Goal: Find contact information: Find contact information

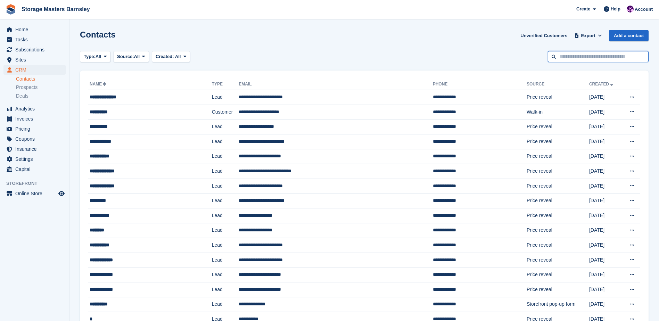
click at [579, 57] on input "text" at bounding box center [598, 56] width 101 height 11
type input "****"
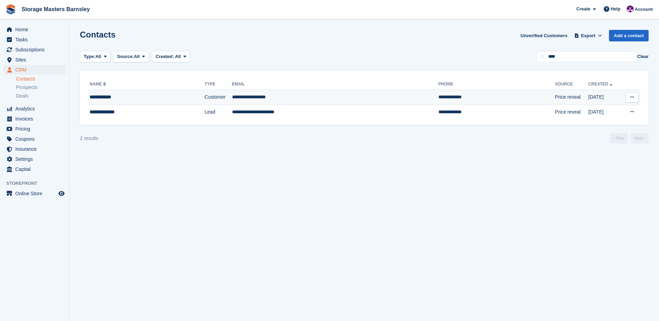
click at [138, 98] on div "**********" at bounding box center [134, 96] width 88 height 7
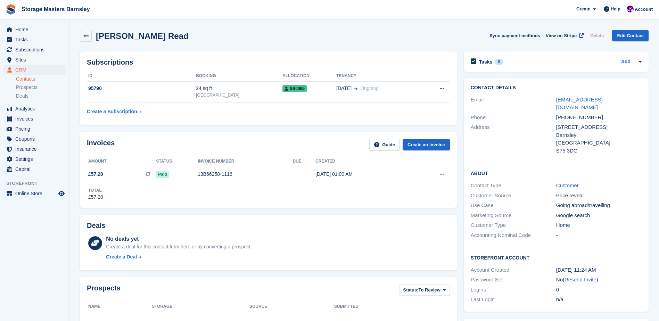
click at [329, 198] on div "Total £57.20" at bounding box center [268, 191] width 363 height 19
click at [232, 139] on div "Invoices Guide Create an Invoice" at bounding box center [268, 147] width 363 height 16
click at [233, 95] on div "[GEOGRAPHIC_DATA]" at bounding box center [239, 95] width 87 height 6
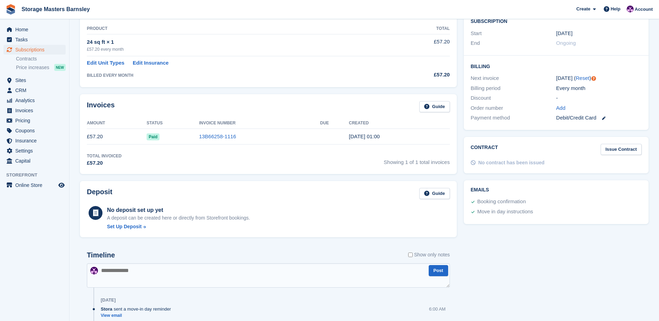
scroll to position [174, 0]
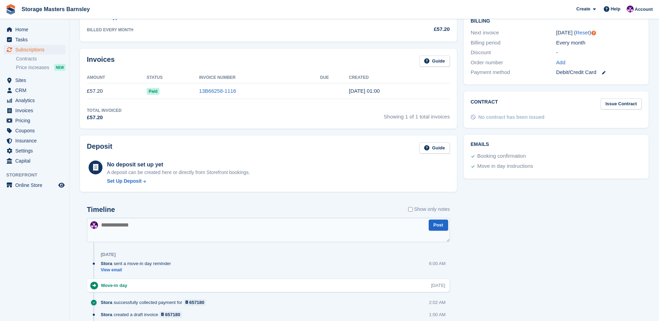
click at [245, 142] on div "Deposit Guide No deposit set up yet A deposit can be created here or directly f…" at bounding box center [268, 164] width 377 height 57
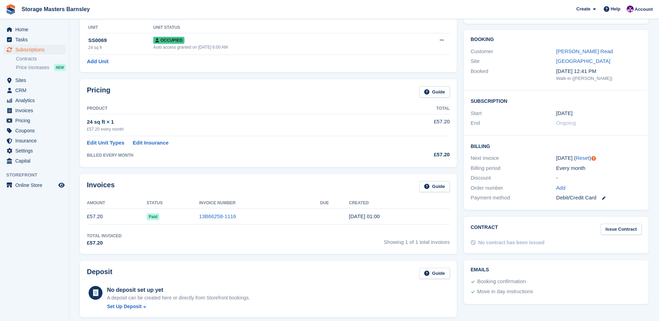
scroll to position [0, 0]
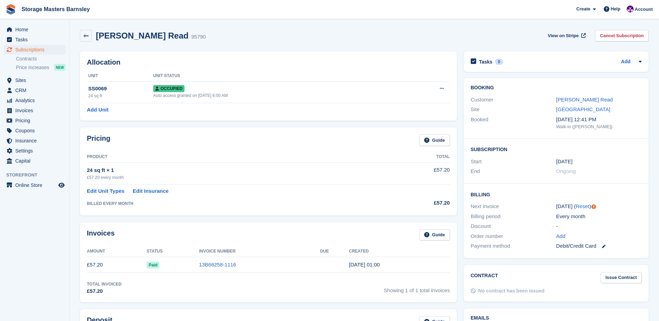
click at [288, 55] on div "Allocation Unit Unit Status SS0069 24 sq ft Occupied Auto access granted on 24t…" at bounding box center [268, 85] width 377 height 69
click at [131, 34] on h2 "[PERSON_NAME] Read" at bounding box center [142, 35] width 93 height 9
click at [270, 61] on h2 "Allocation" at bounding box center [268, 62] width 363 height 8
click at [256, 57] on div "Allocation Unit Unit Status SS0069 24 sq ft Occupied Auto access granted on 24t…" at bounding box center [268, 85] width 377 height 69
click at [85, 35] on icon at bounding box center [85, 35] width 5 height 5
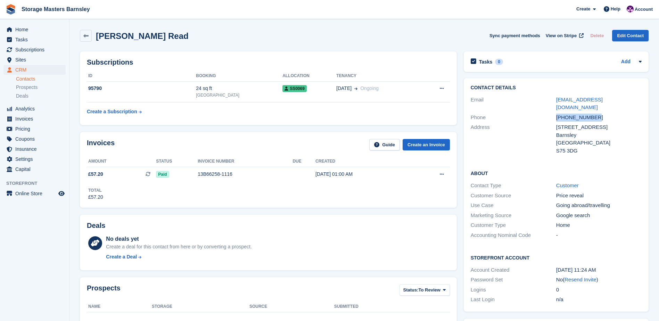
drag, startPoint x: 598, startPoint y: 110, endPoint x: 557, endPoint y: 111, distance: 40.7
click at [557, 114] on div "+447487675348" at bounding box center [598, 118] width 85 height 8
drag, startPoint x: 557, startPoint y: 111, endPoint x: 564, endPoint y: 110, distance: 7.0
copy div "+447487675348"
click at [394, 27] on div "Gillian Read Sync payment methods View on Stripe Delete Edit Contact" at bounding box center [364, 37] width 576 height 22
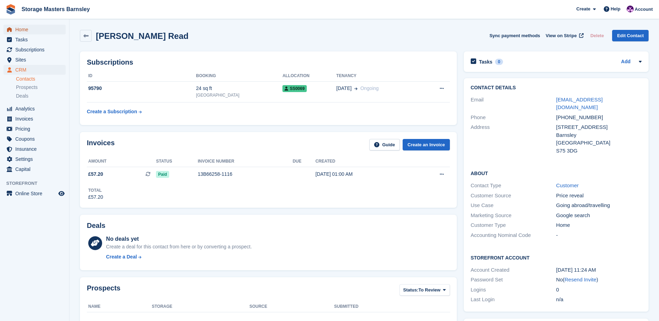
click at [40, 32] on span "Home" at bounding box center [36, 30] width 42 height 10
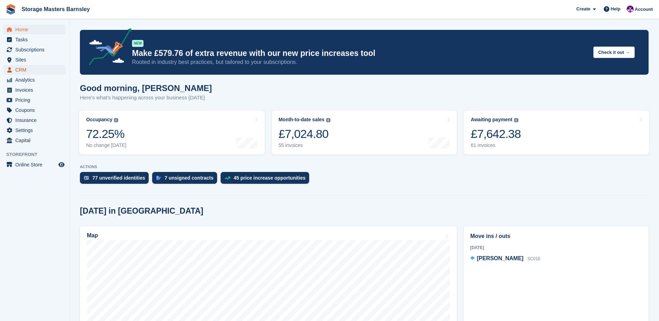
click at [20, 69] on span "CRM" at bounding box center [36, 70] width 42 height 10
